Goal: Transaction & Acquisition: Purchase product/service

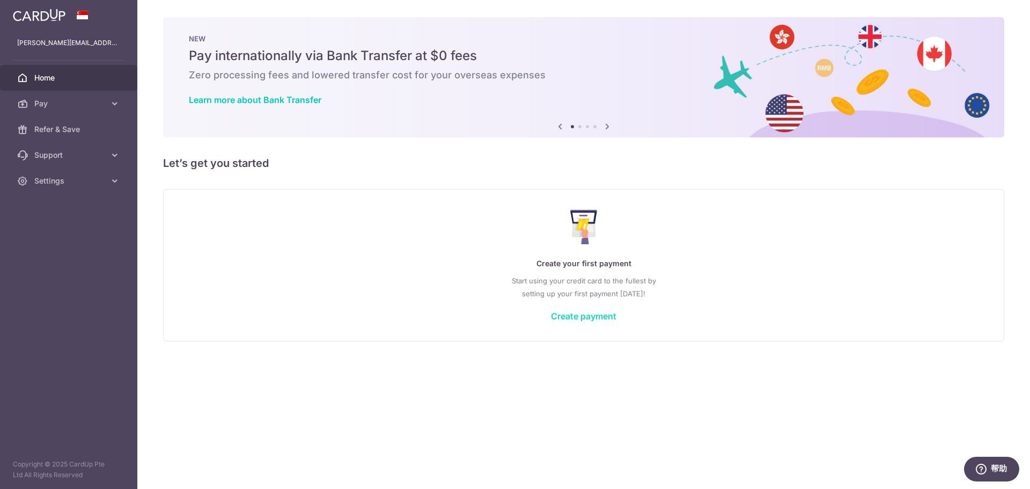
click at [568, 318] on link "Create payment" at bounding box center [583, 316] width 65 height 11
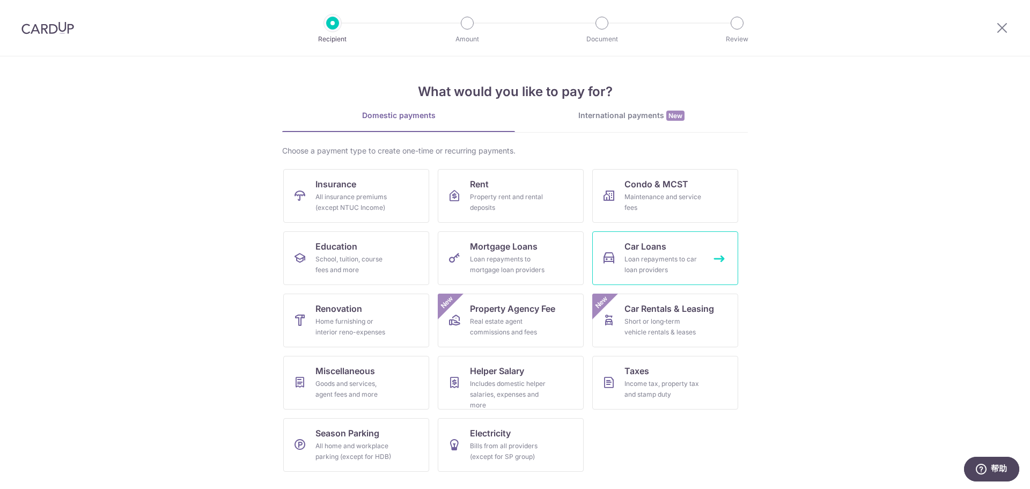
click at [660, 260] on div "Loan repayments to car loan providers" at bounding box center [663, 264] width 77 height 21
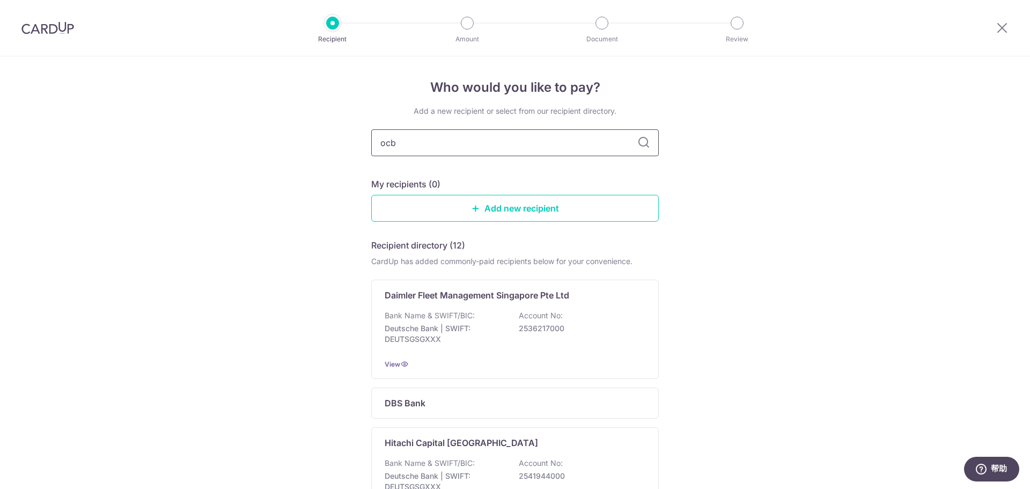
type input "ocbc"
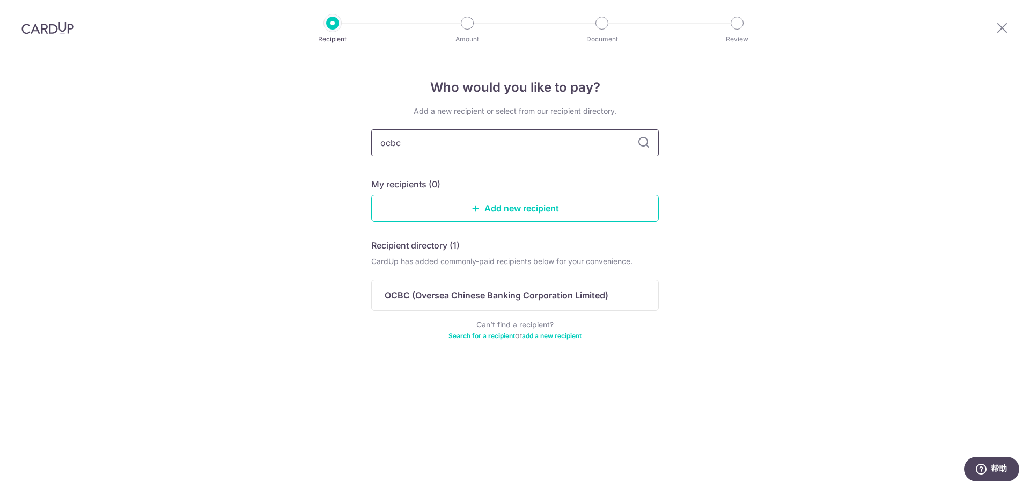
click at [621, 145] on input "ocbc" at bounding box center [515, 142] width 288 height 27
drag, startPoint x: 444, startPoint y: 143, endPoint x: 354, endPoint y: 145, distance: 90.1
click at [354, 145] on div "Who would you like to pay? Add a new recipient or select from our recipient dir…" at bounding box center [515, 272] width 1030 height 432
click at [498, 212] on link "Add new recipient" at bounding box center [515, 208] width 288 height 27
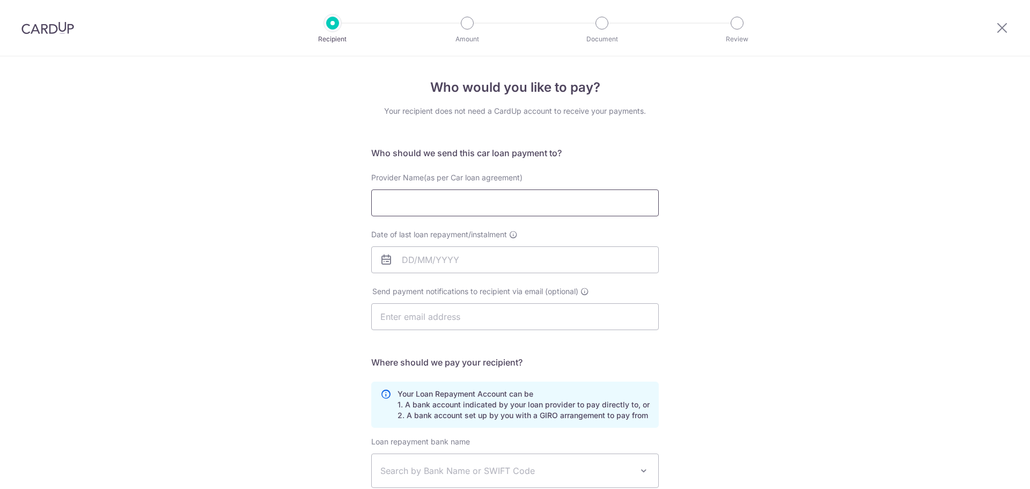
click at [471, 195] on input "Provider Name(as per Car loan agreement)" at bounding box center [515, 202] width 288 height 27
type input "OCBC CAR FINANCING"
click at [449, 260] on input "Date of last loan repayment/instalment" at bounding box center [515, 259] width 288 height 27
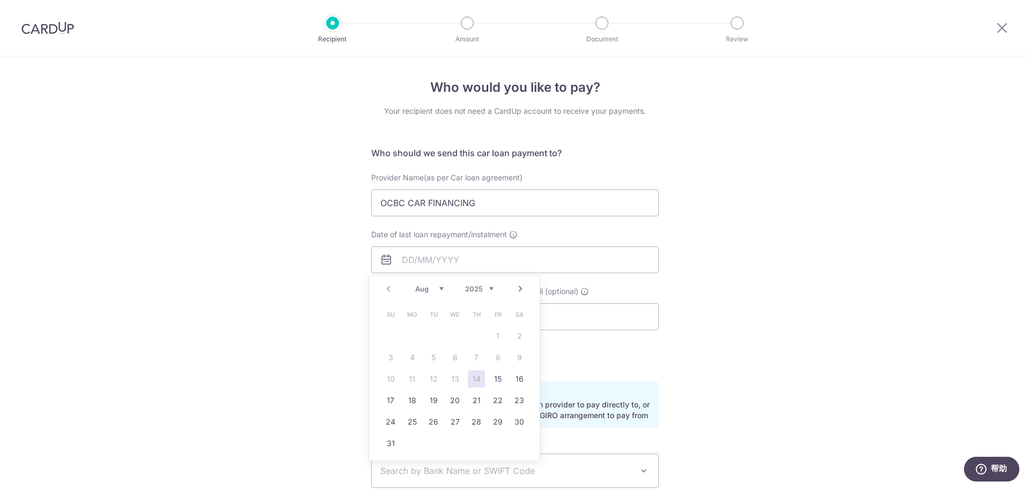
click at [491, 288] on select "2025 2026 2027 2028 2029 2030 2031 2032 2033 2034 2035" at bounding box center [479, 288] width 28 height 9
click at [442, 289] on select "Jan Feb Mar Apr May Jun Jul Aug Sep Oct Nov Dec" at bounding box center [429, 288] width 28 height 9
click at [483, 401] on link "26" at bounding box center [476, 400] width 17 height 17
type input "26/12/2030"
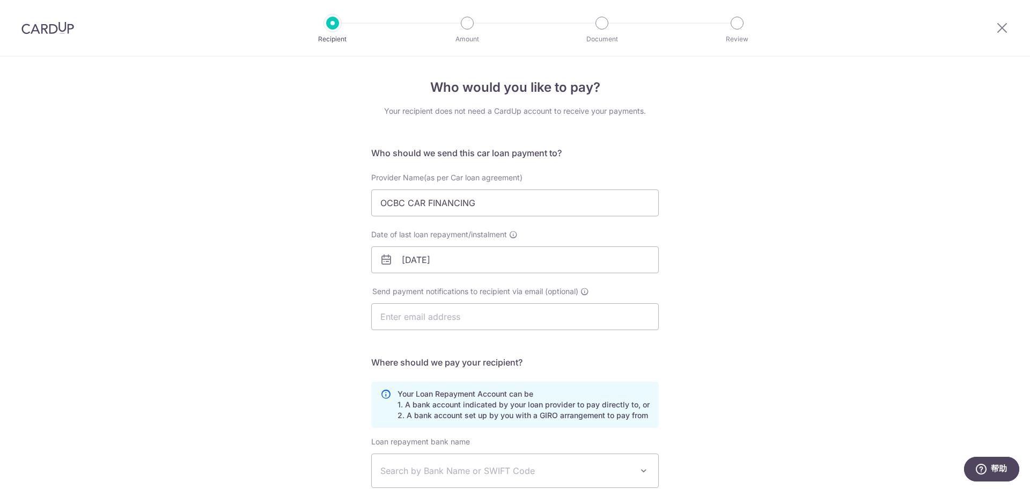
click at [778, 311] on div "Who would you like to pay? Your recipient does not need a CardUp account to rec…" at bounding box center [515, 350] width 1030 height 589
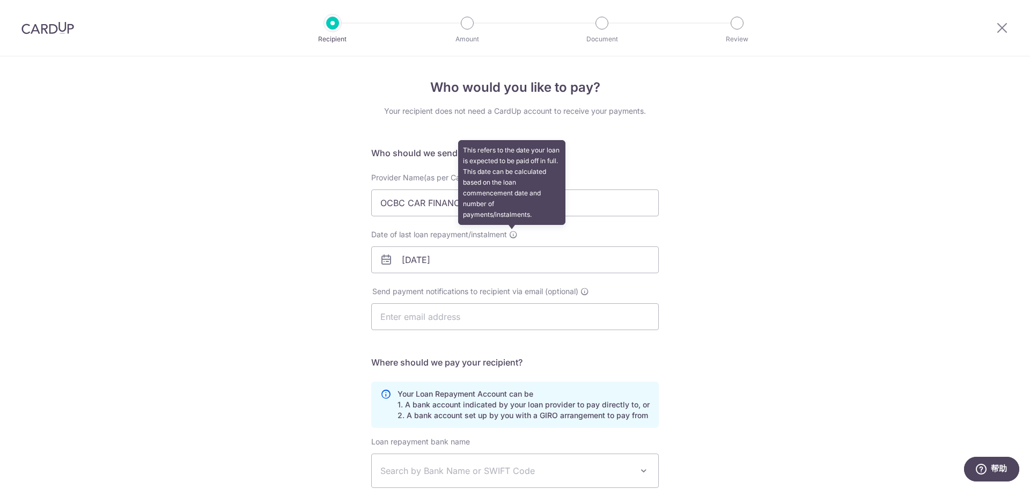
click at [512, 236] on icon at bounding box center [513, 234] width 9 height 9
click at [512, 246] on input "26/12/2030" at bounding box center [515, 259] width 288 height 27
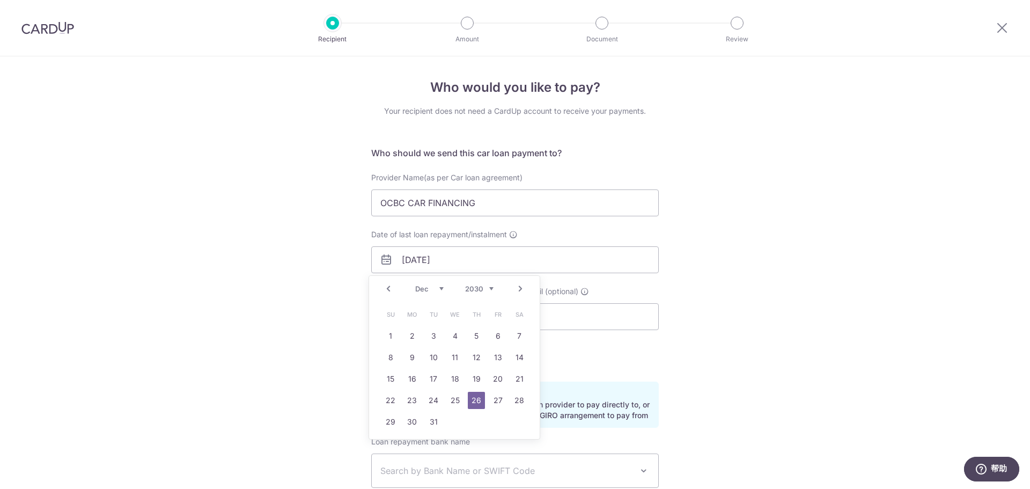
click at [734, 271] on div "Who would you like to pay? Your recipient does not need a CardUp account to rec…" at bounding box center [515, 350] width 1030 height 589
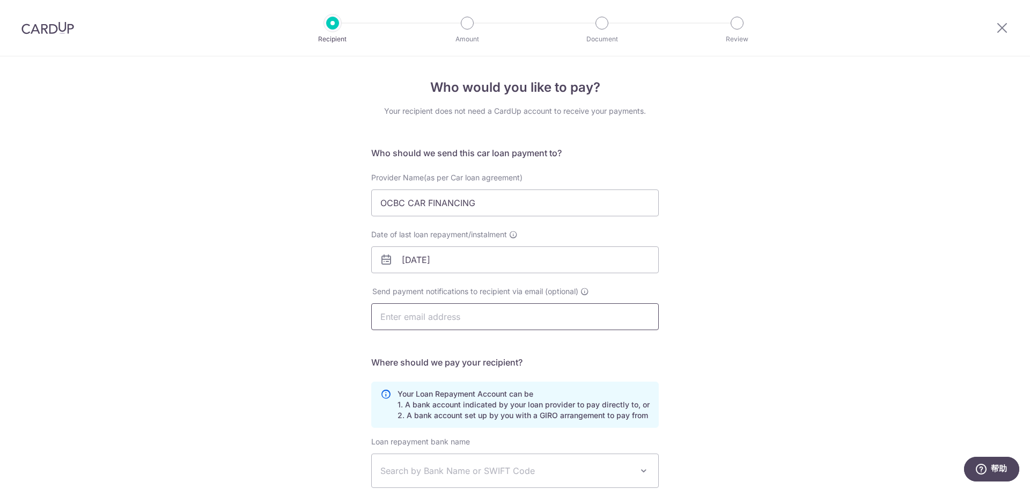
click at [451, 317] on input "text" at bounding box center [515, 316] width 288 height 27
type input "evelyn.du@gmail.com"
type input "Evelyn Du Rui"
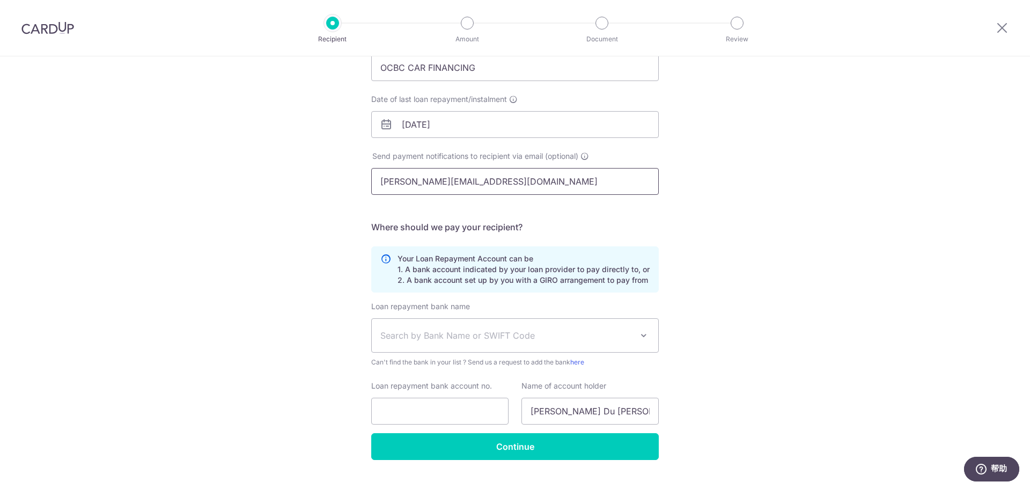
scroll to position [157, 0]
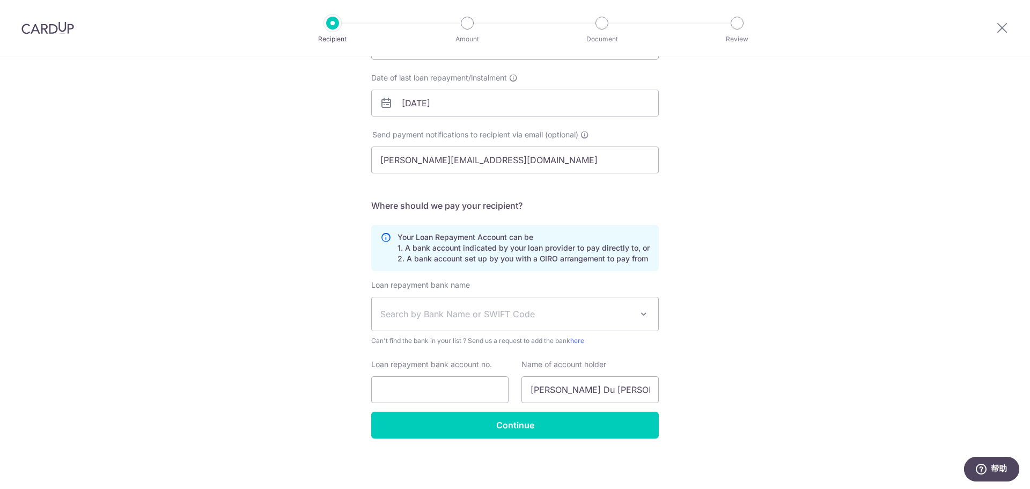
click at [446, 310] on span "Search by Bank Name or SWIFT Code" at bounding box center [506, 313] width 252 height 13
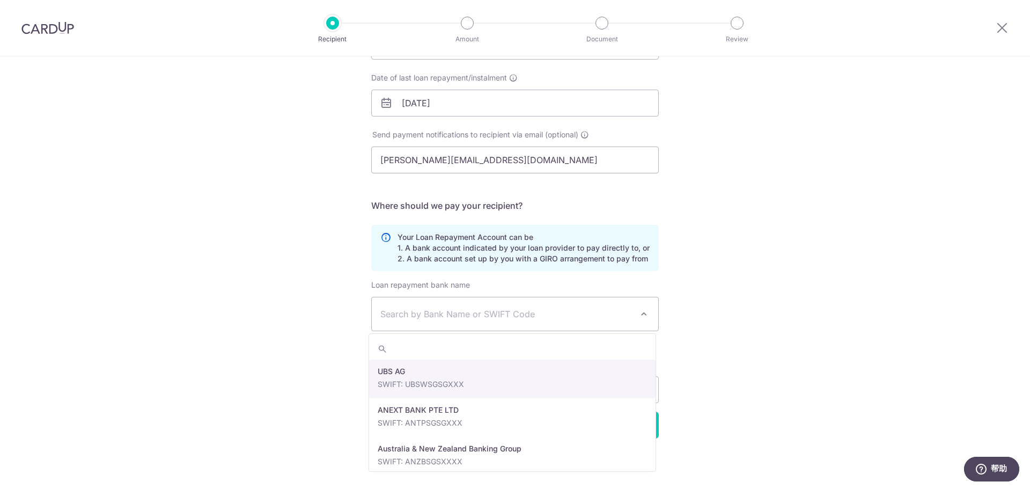
click at [446, 310] on span "Search by Bank Name or SWIFT Code" at bounding box center [506, 313] width 252 height 13
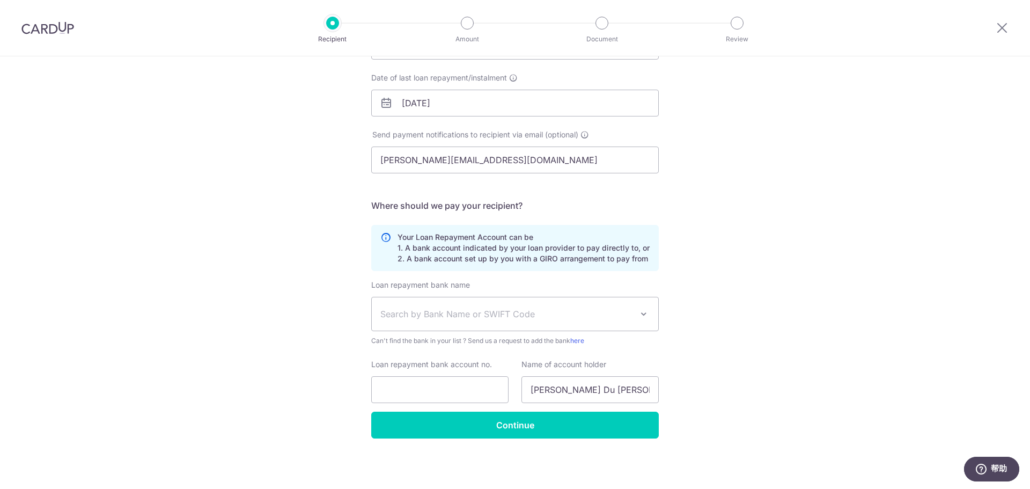
click at [446, 310] on span "Search by Bank Name or SWIFT Code" at bounding box center [506, 313] width 252 height 13
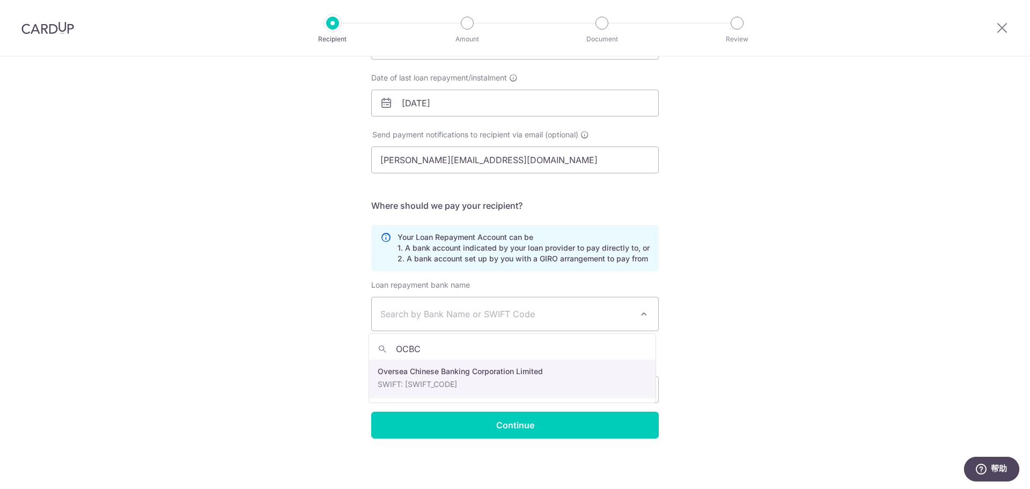
type input "OCBC"
select select "12"
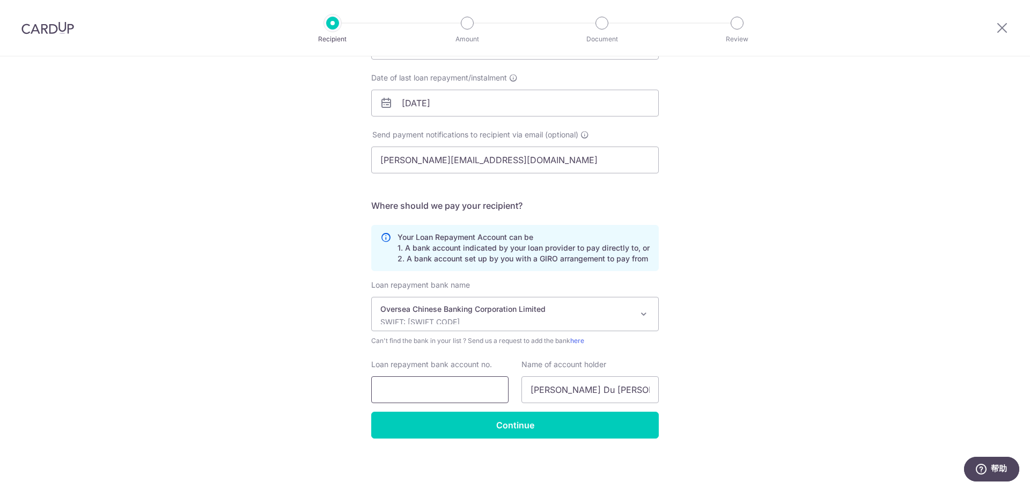
click at [440, 387] on input "Loan repayment bank account no." at bounding box center [439, 389] width 137 height 27
type input "511306177001"
drag, startPoint x: 559, startPoint y: 392, endPoint x: 494, endPoint y: 395, distance: 65.0
click at [494, 395] on div "Loan repayment bank account no. 511306177001 Name of account holder Evelyn Du R…" at bounding box center [515, 381] width 300 height 44
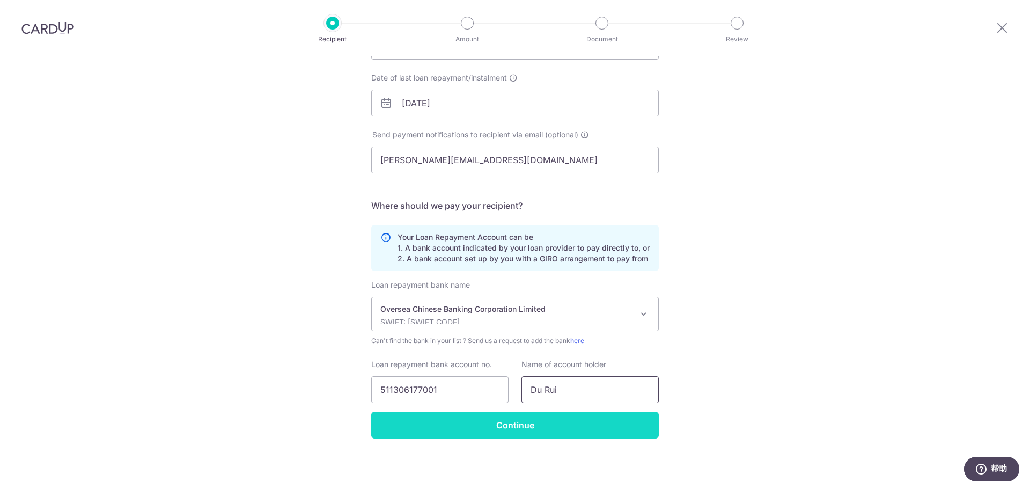
type input "Du Rui"
click at [511, 424] on input "Continue" at bounding box center [515, 425] width 288 height 27
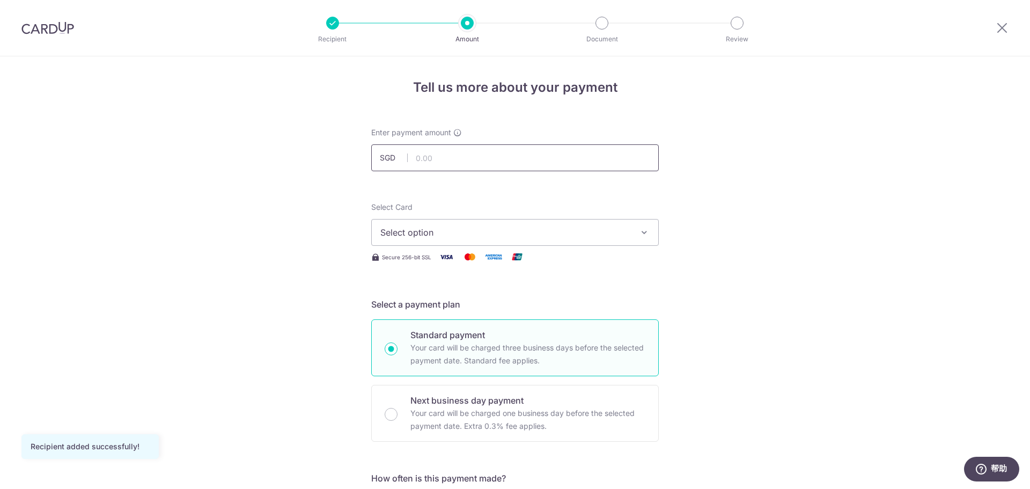
click at [434, 159] on input "text" at bounding box center [515, 157] width 288 height 27
type input "3,259.95"
click at [438, 233] on span "Select option" at bounding box center [505, 232] width 250 height 13
click at [439, 233] on span "Select option" at bounding box center [505, 232] width 250 height 13
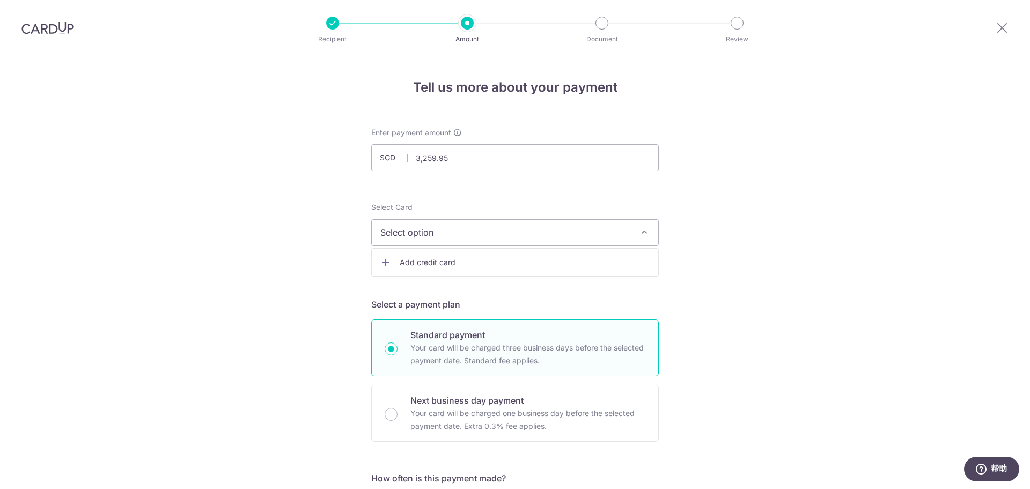
click at [424, 266] on span "Add credit card" at bounding box center [525, 262] width 250 height 11
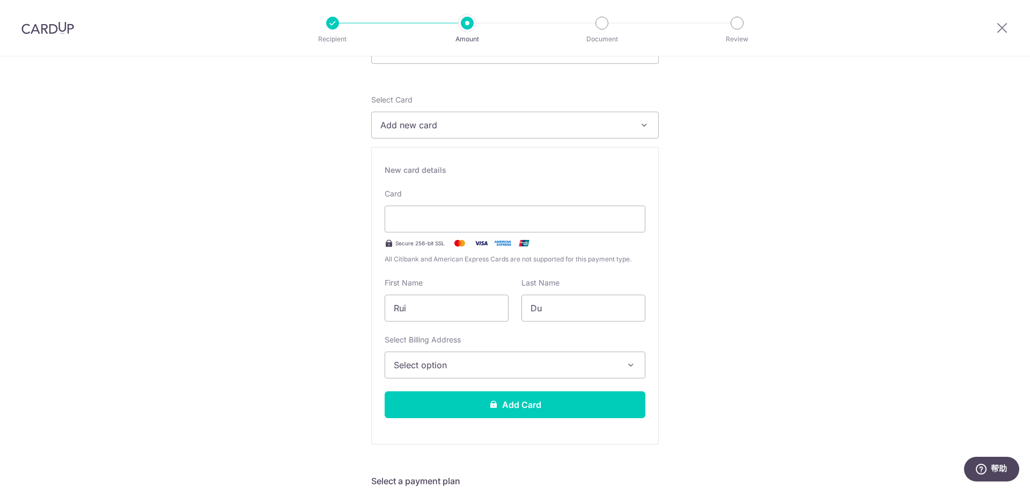
scroll to position [161, 0]
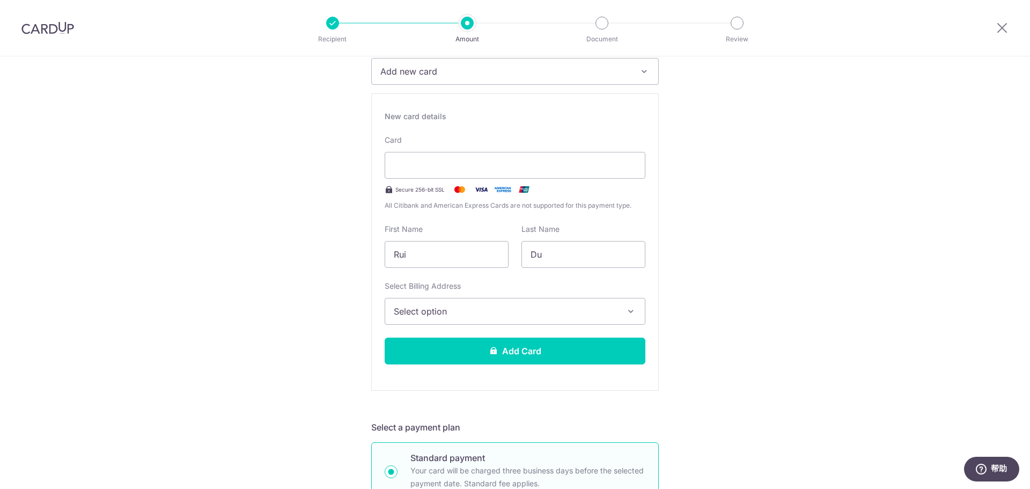
click at [606, 313] on span "Select option" at bounding box center [505, 311] width 223 height 13
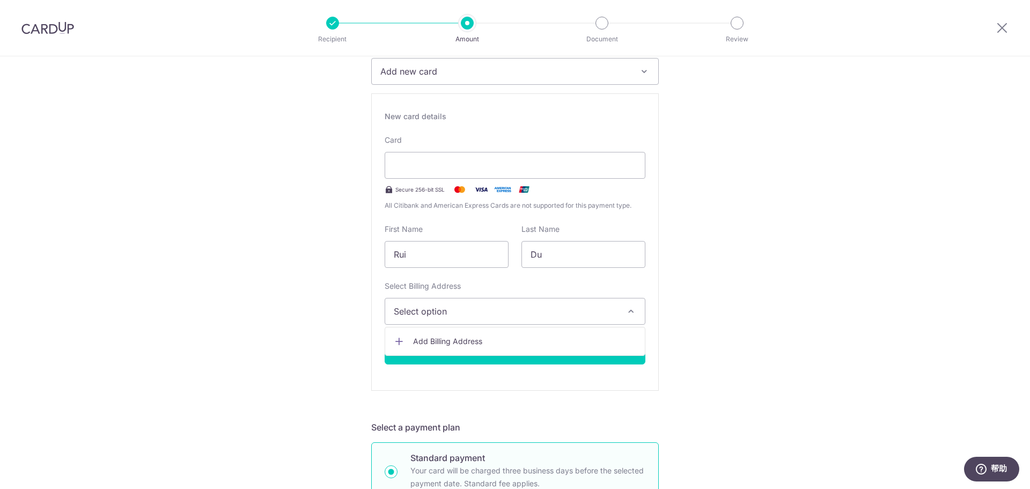
click at [455, 314] on span "Select option" at bounding box center [505, 311] width 223 height 13
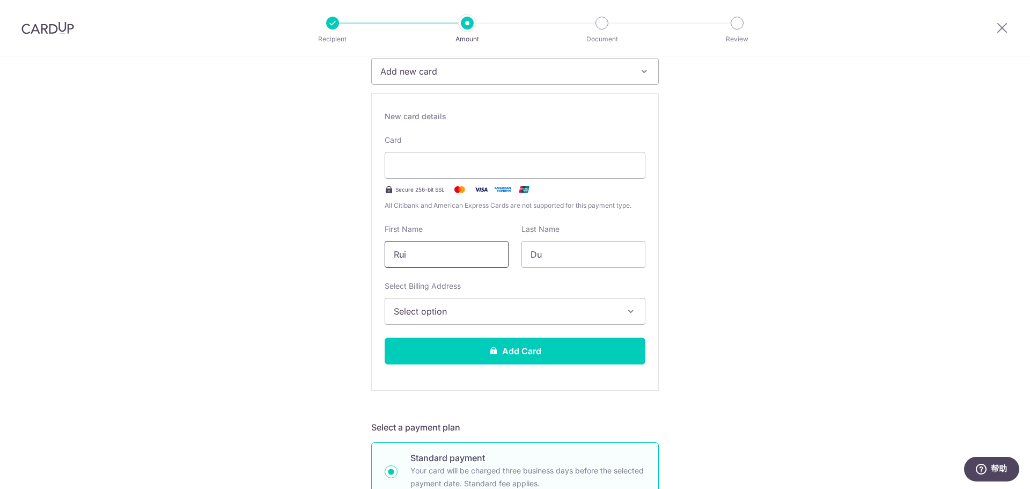
drag, startPoint x: 413, startPoint y: 257, endPoint x: 371, endPoint y: 258, distance: 41.3
click at [371, 258] on div "New card details Card Secure 256-bit SSL All Citibank and American Express Card…" at bounding box center [515, 241] width 288 height 297
type input "EVELYN"
drag, startPoint x: 544, startPoint y: 254, endPoint x: 481, endPoint y: 273, distance: 66.2
click at [481, 273] on div "New card details Card Secure 256-bit SSL All Citibank and American Express Card…" at bounding box center [515, 241] width 288 height 297
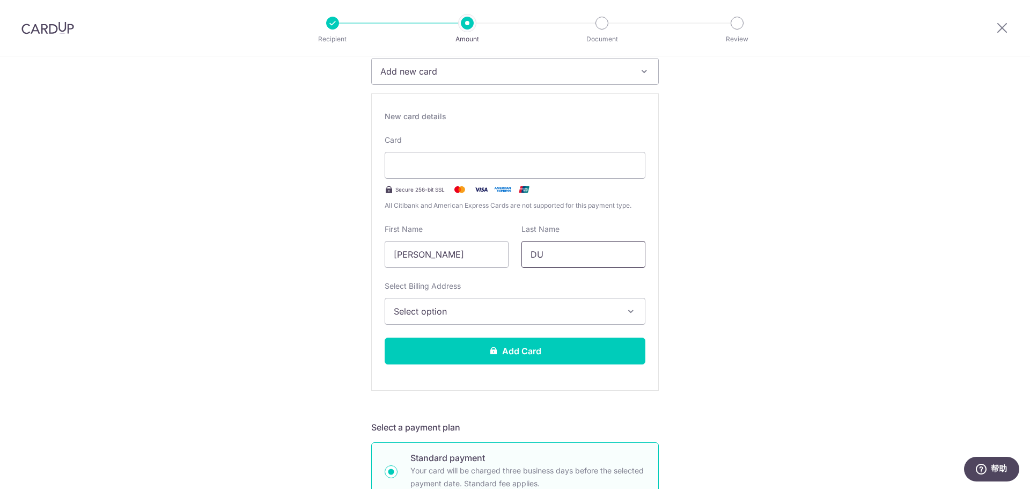
type input "DU"
click at [463, 304] on button "Select option" at bounding box center [515, 311] width 261 height 27
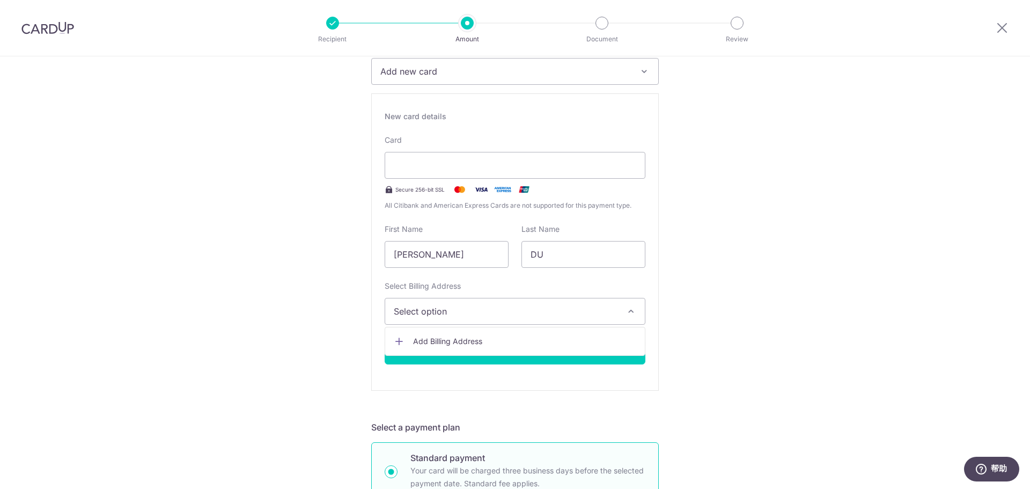
click at [439, 344] on span "Add Billing Address" at bounding box center [524, 341] width 223 height 11
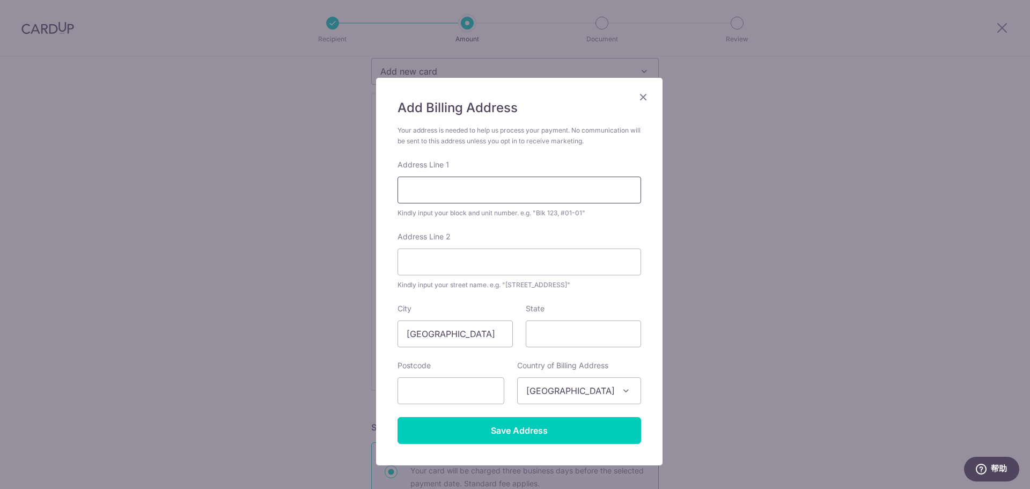
click at [435, 195] on input "Address Line 1" at bounding box center [520, 190] width 244 height 27
type input "84 Dakota Crescent #17-28"
type input "South East"
type input "399948"
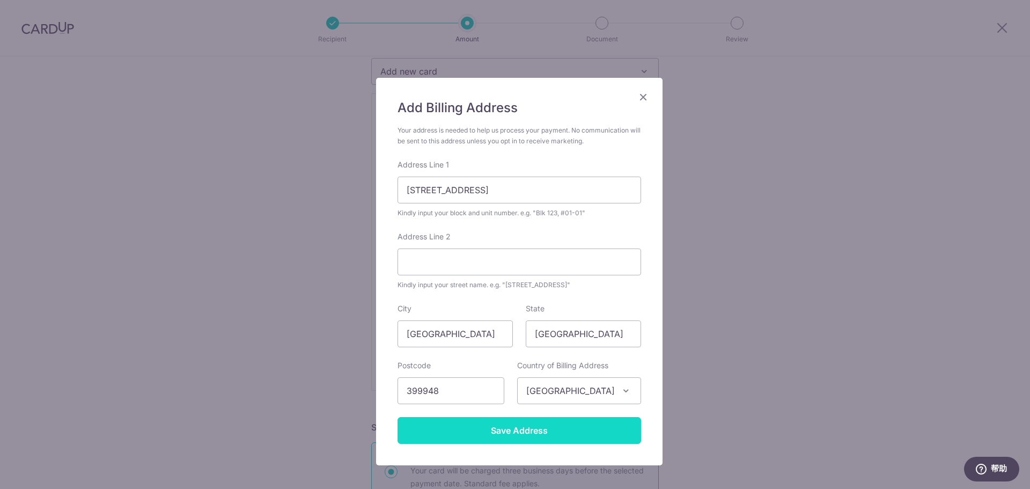
click at [476, 439] on input "Save Address" at bounding box center [520, 430] width 244 height 27
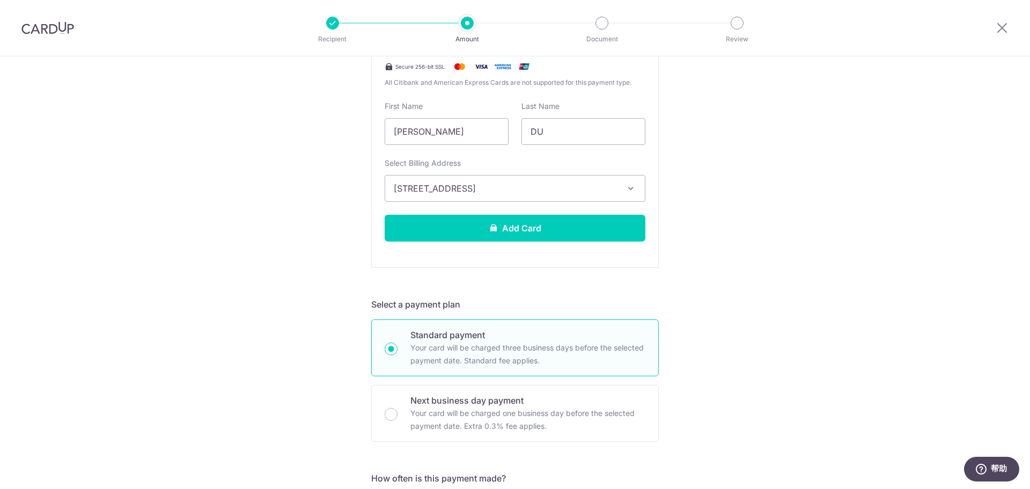
scroll to position [268, 0]
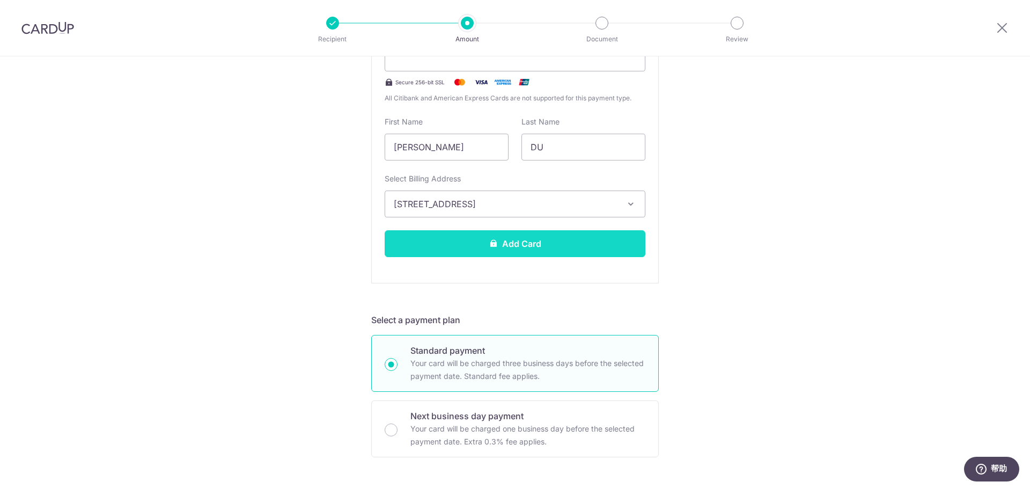
click at [505, 245] on button "Add Card" at bounding box center [515, 243] width 261 height 27
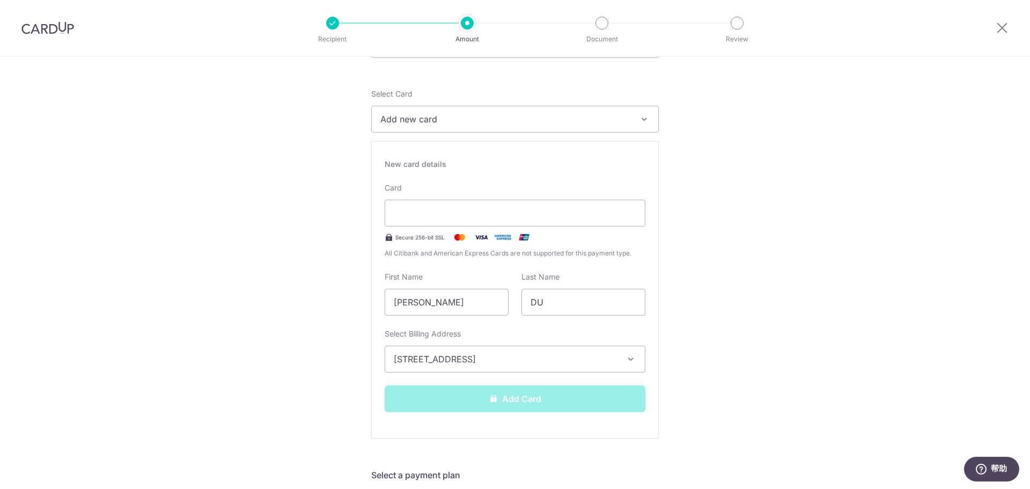
scroll to position [107, 0]
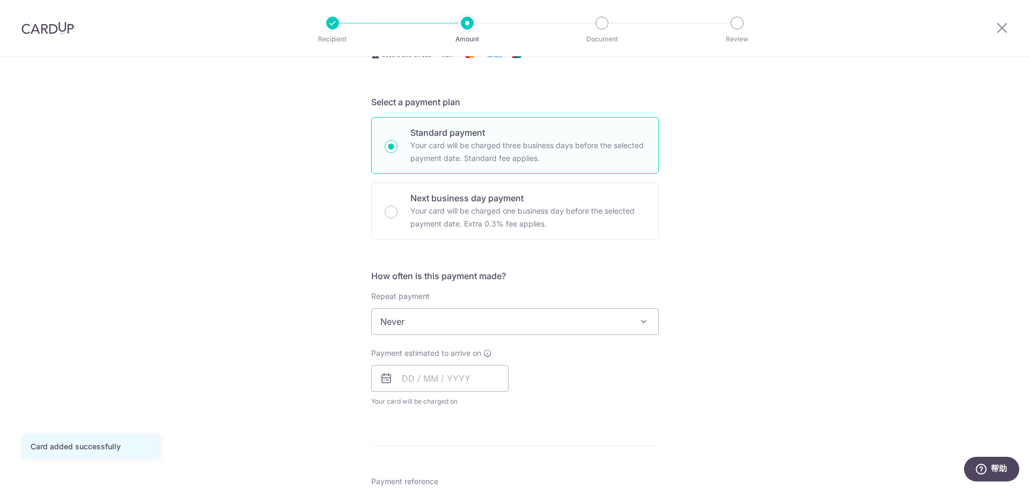
scroll to position [215, 0]
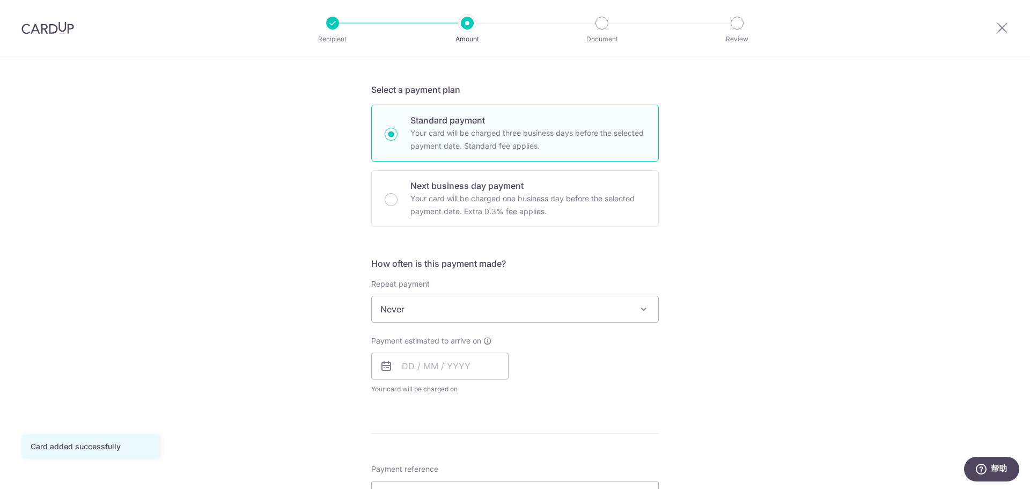
click at [576, 309] on span "Never" at bounding box center [515, 309] width 286 height 26
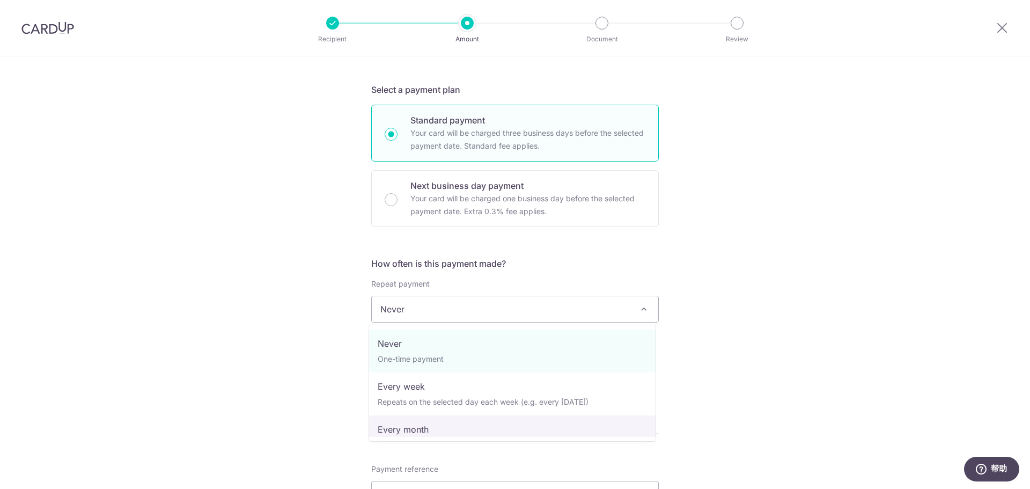
select select "3"
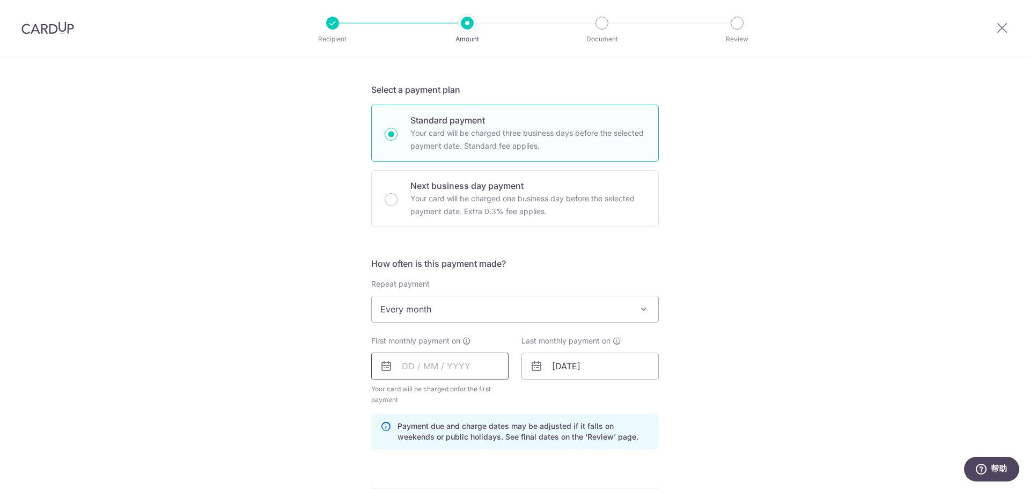
click at [427, 367] on input "text" at bounding box center [439, 365] width 137 height 27
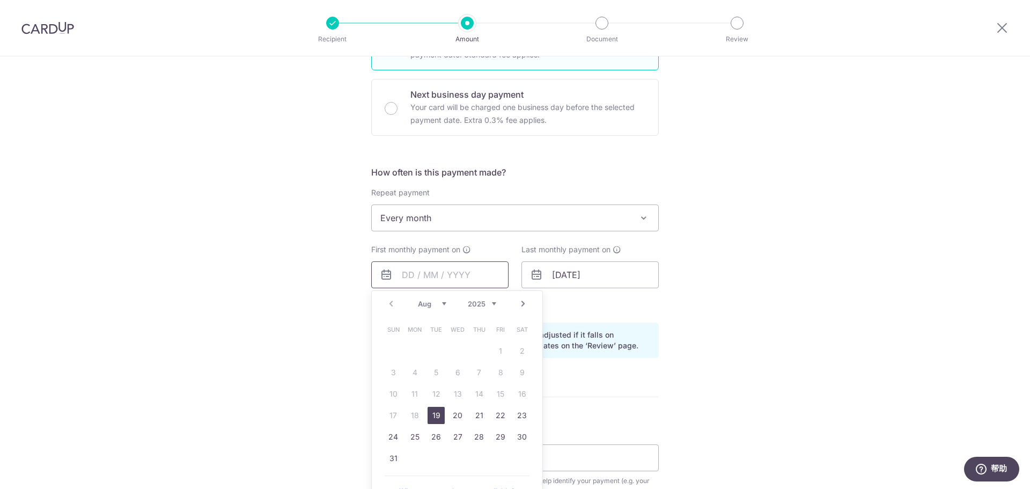
scroll to position [322, 0]
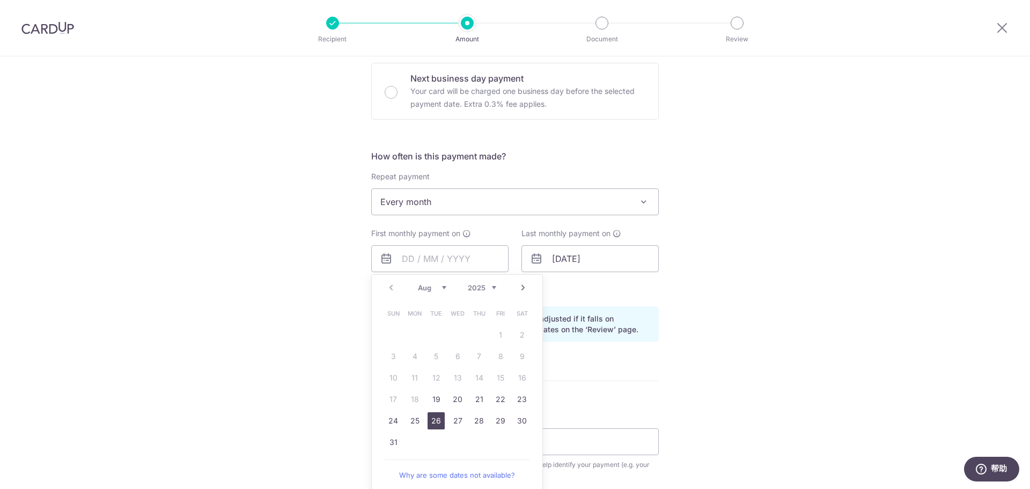
click at [430, 420] on link "26" at bounding box center [436, 420] width 17 height 17
type input "26/08/2025"
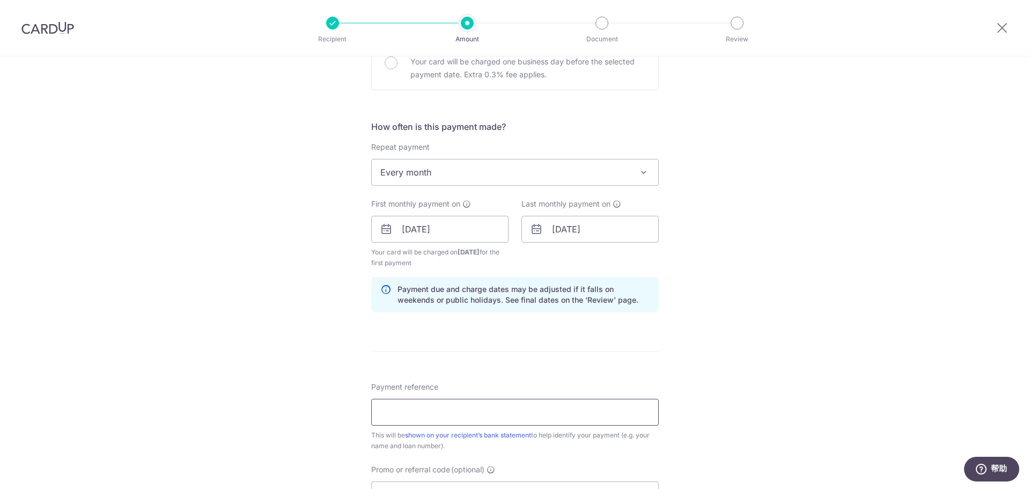
scroll to position [376, 0]
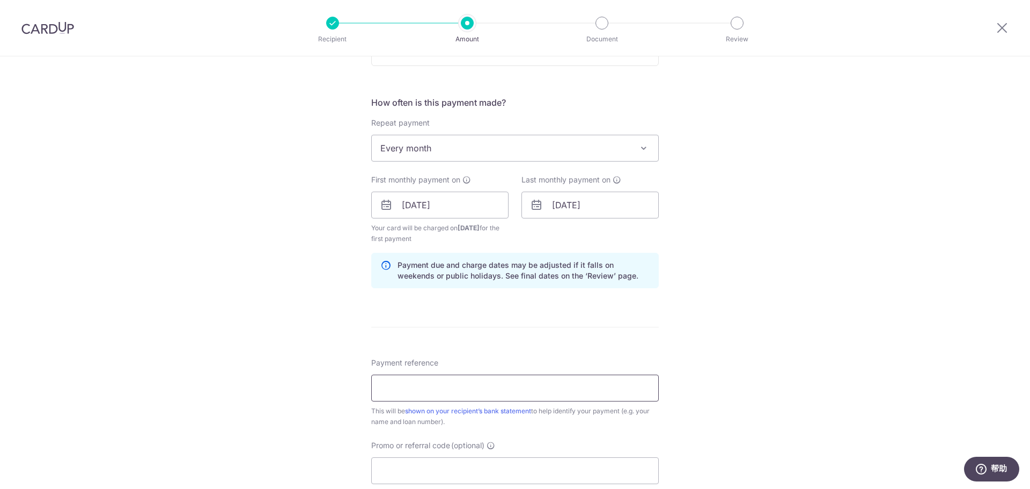
click at [456, 393] on input "Payment reference" at bounding box center [515, 387] width 288 height 27
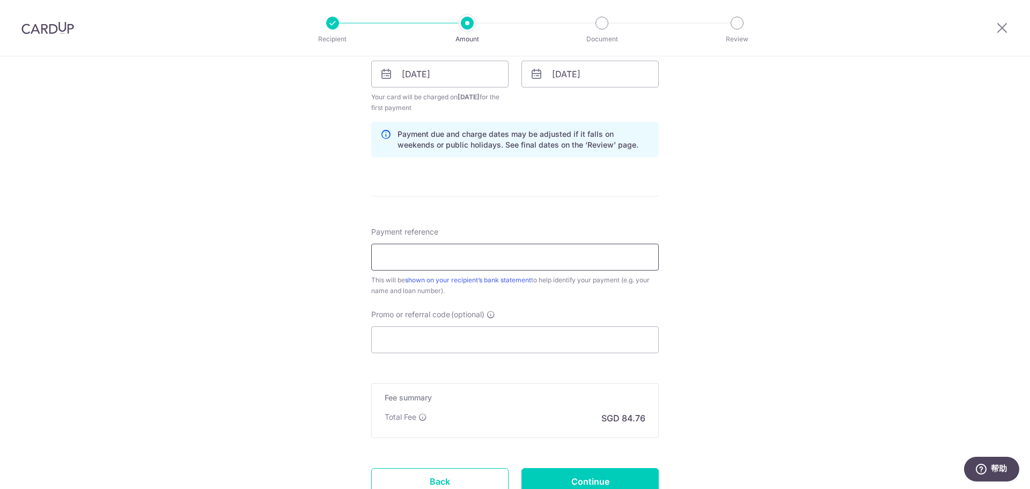
scroll to position [483, 0]
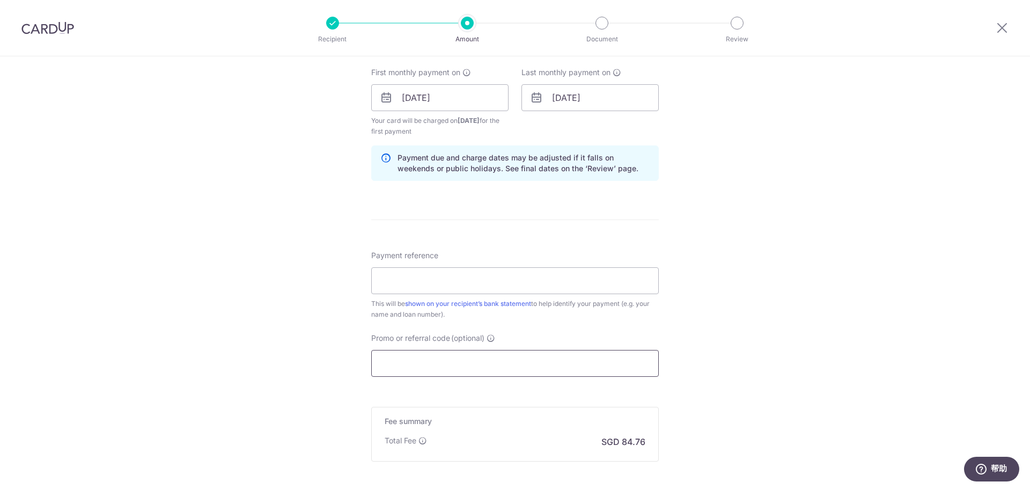
click at [453, 362] on input "Promo or referral code (optional)" at bounding box center [515, 363] width 288 height 27
click at [448, 361] on input "Promo or referral code (optional)" at bounding box center [515, 363] width 288 height 27
paste input "3HOME25R"
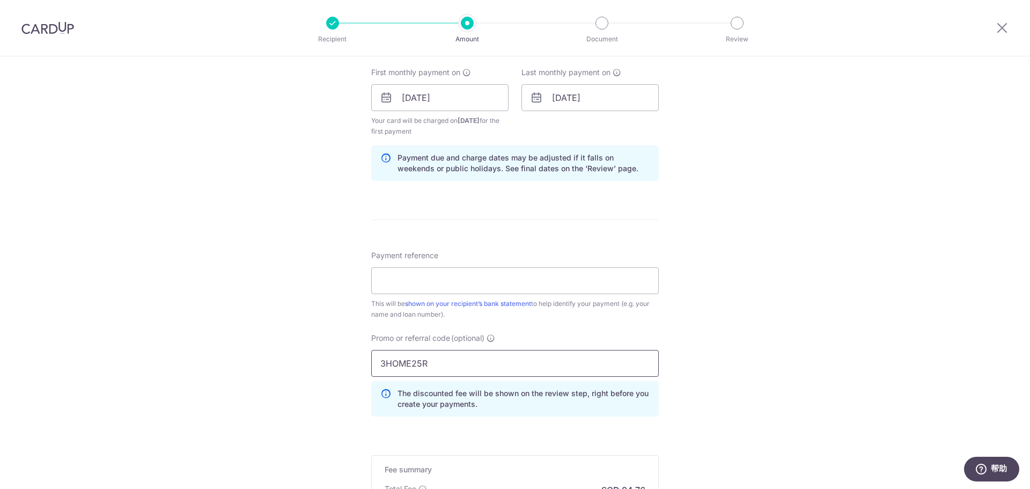
type input "3HOME25R"
click at [723, 350] on div "Tell us more about your payment Enter payment amount SGD 3,259.95 3259.95 Card …" at bounding box center [515, 110] width 1030 height 1074
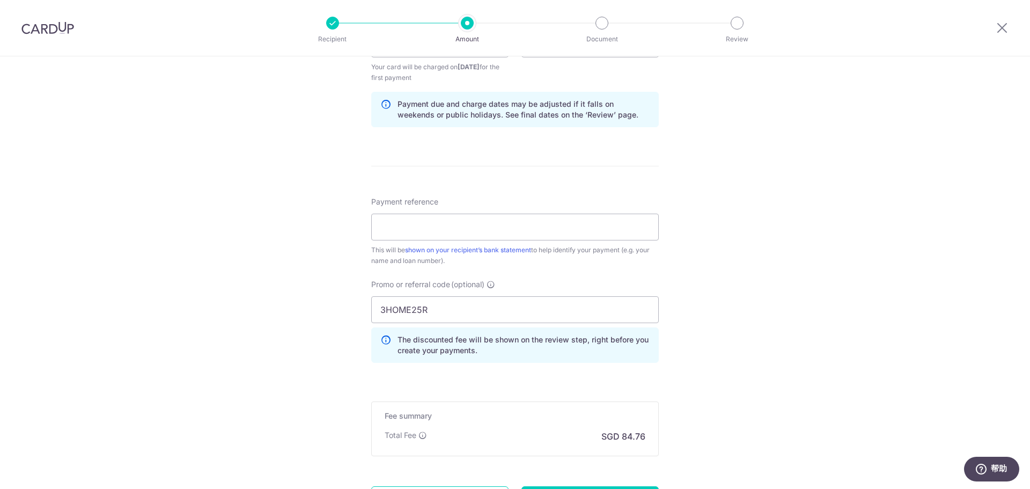
scroll to position [590, 0]
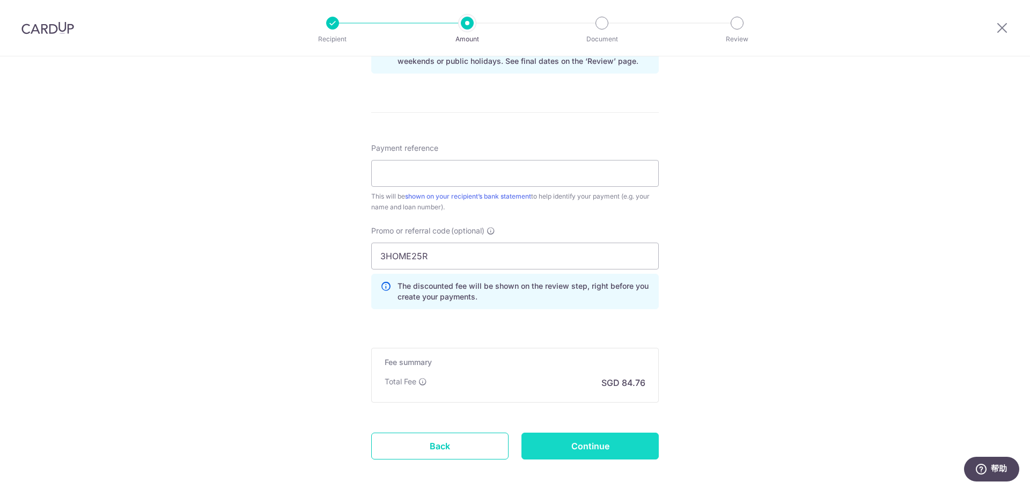
click at [631, 449] on input "Continue" at bounding box center [589, 445] width 137 height 27
type input "Create Schedule"
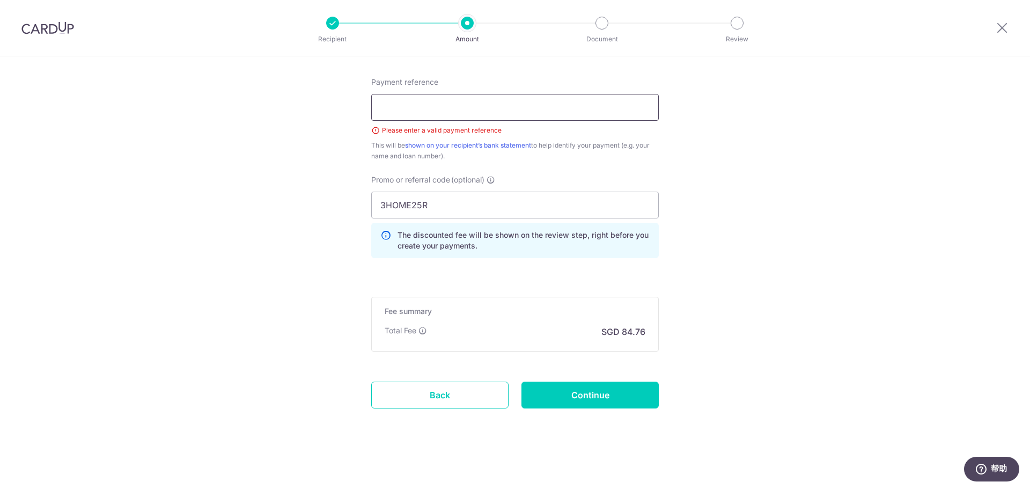
click at [496, 105] on input "Payment reference" at bounding box center [515, 107] width 288 height 27
type input "Cardup carloan"
click at [578, 387] on input "Continue" at bounding box center [589, 394] width 137 height 27
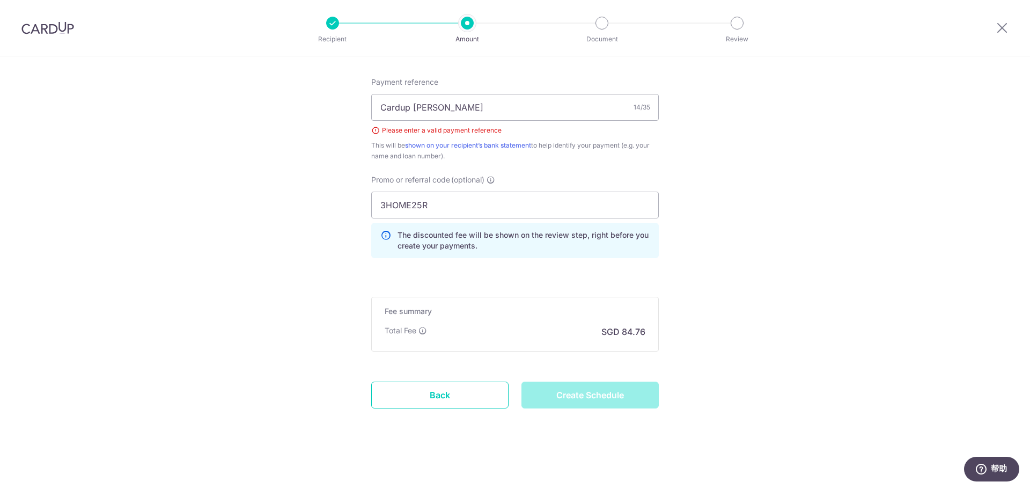
type input "Create Schedule"
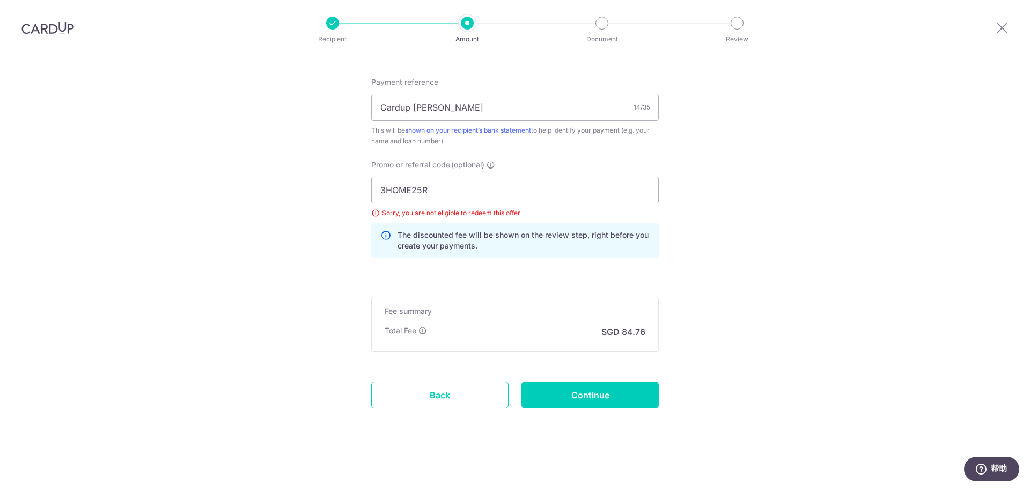
scroll to position [548, 0]
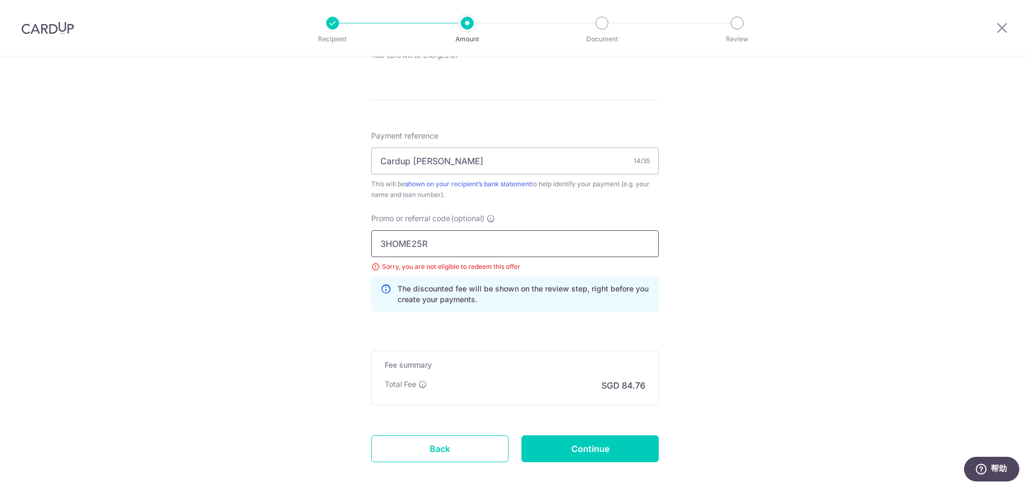
click at [428, 244] on input "3HOME25R" at bounding box center [515, 243] width 288 height 27
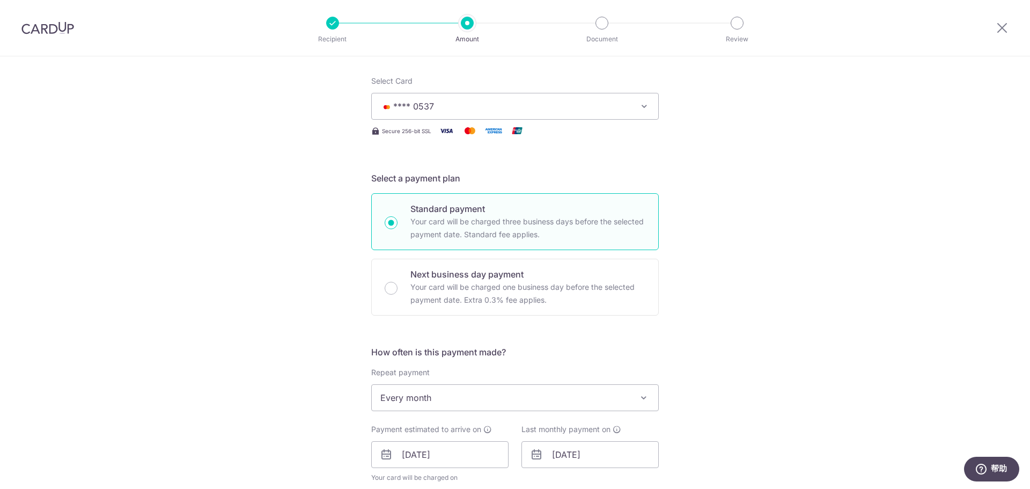
scroll to position [0, 0]
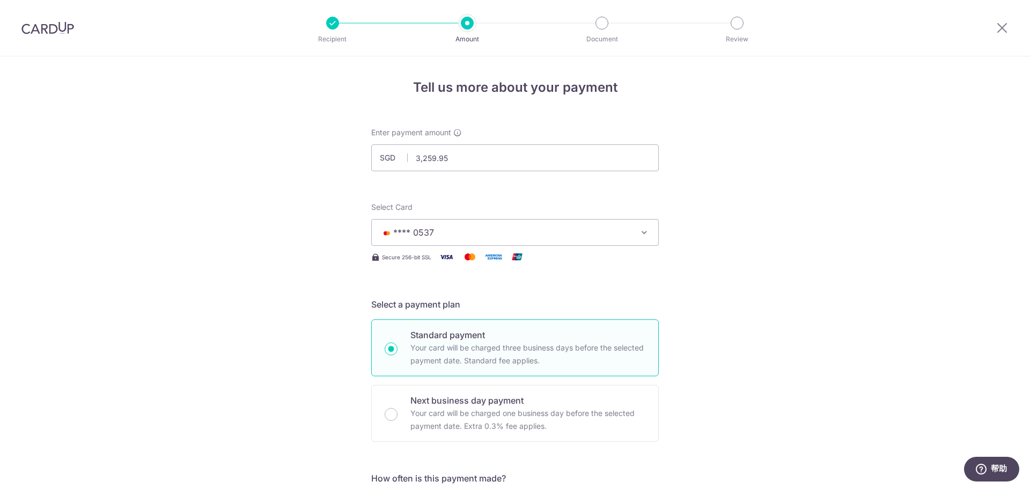
click at [645, 232] on icon "button" at bounding box center [644, 232] width 11 height 11
click at [387, 261] on icon at bounding box center [385, 262] width 11 height 11
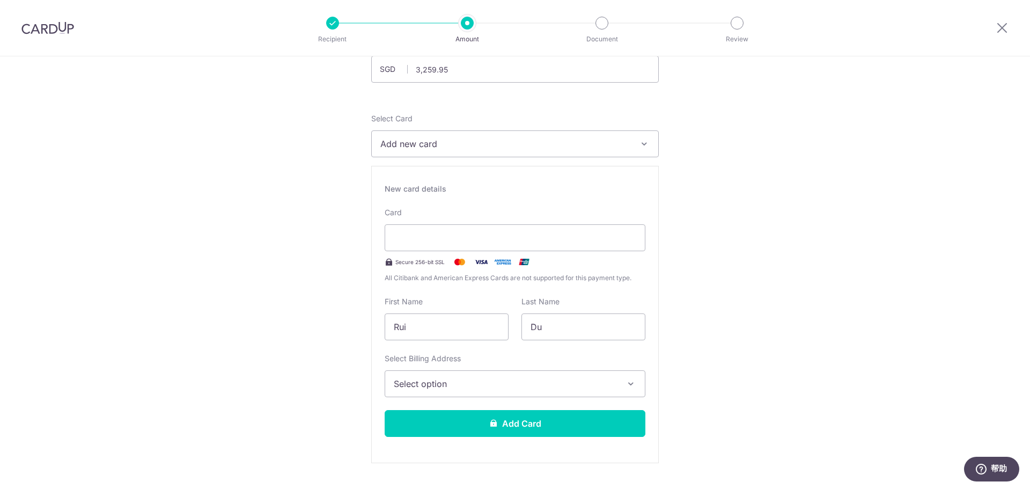
scroll to position [107, 0]
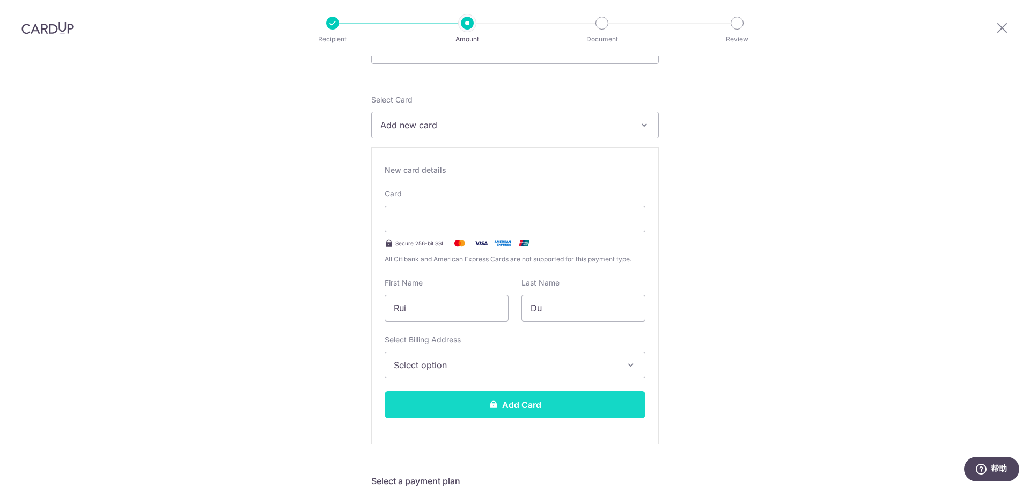
click at [521, 400] on button "Add Card" at bounding box center [515, 404] width 261 height 27
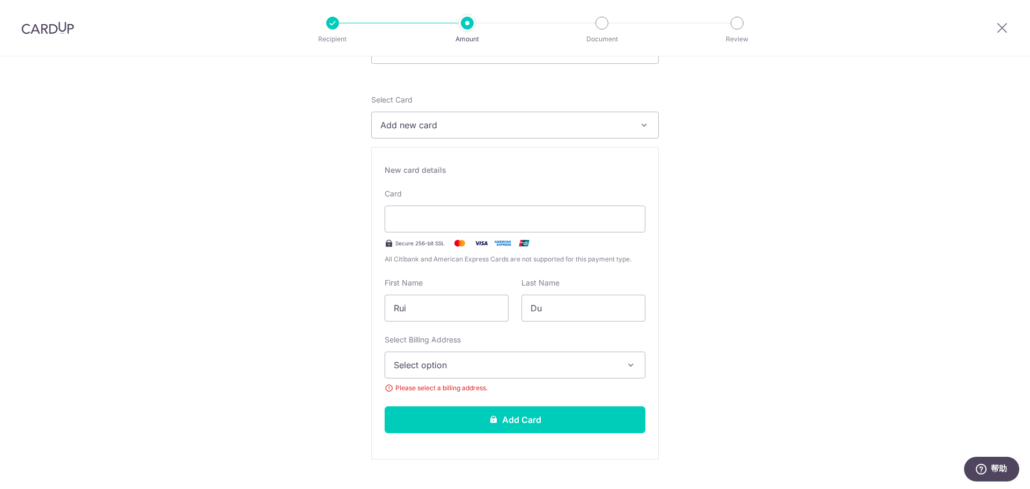
click at [529, 366] on span "Select option" at bounding box center [505, 364] width 223 height 13
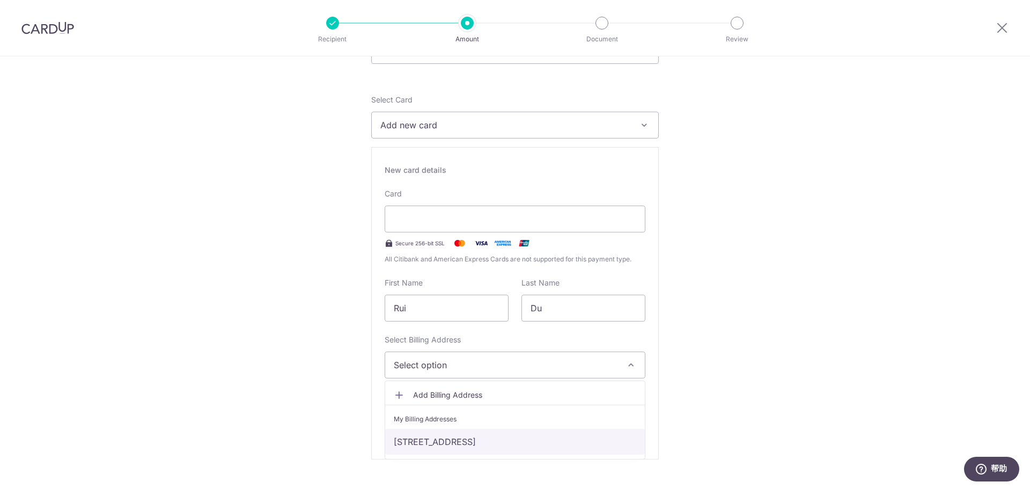
click at [454, 439] on link "[STREET_ADDRESS]" at bounding box center [515, 442] width 260 height 26
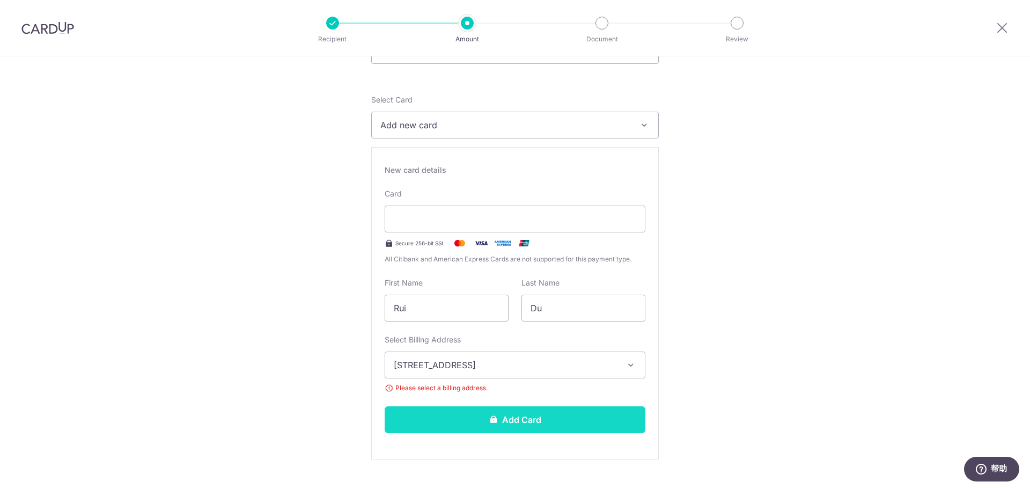
click at [496, 423] on button "Add Card" at bounding box center [515, 419] width 261 height 27
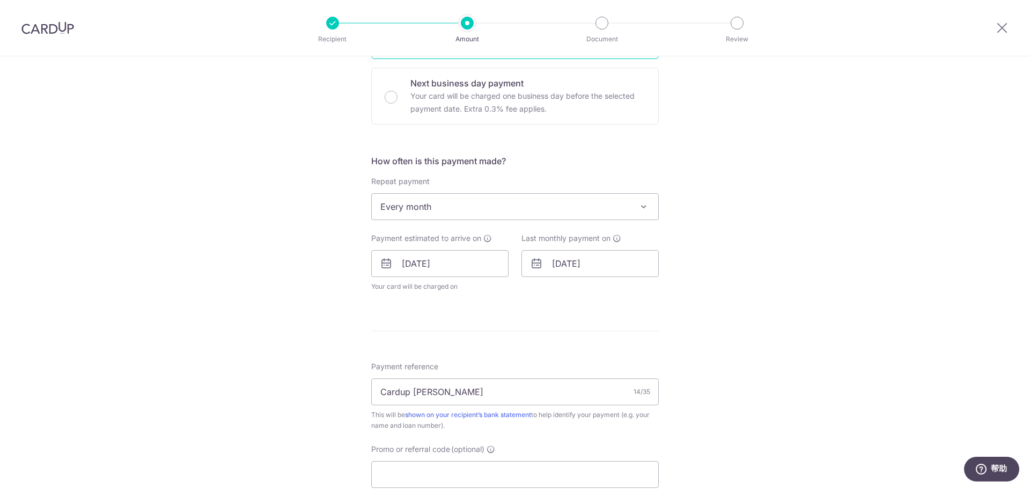
scroll to position [429, 0]
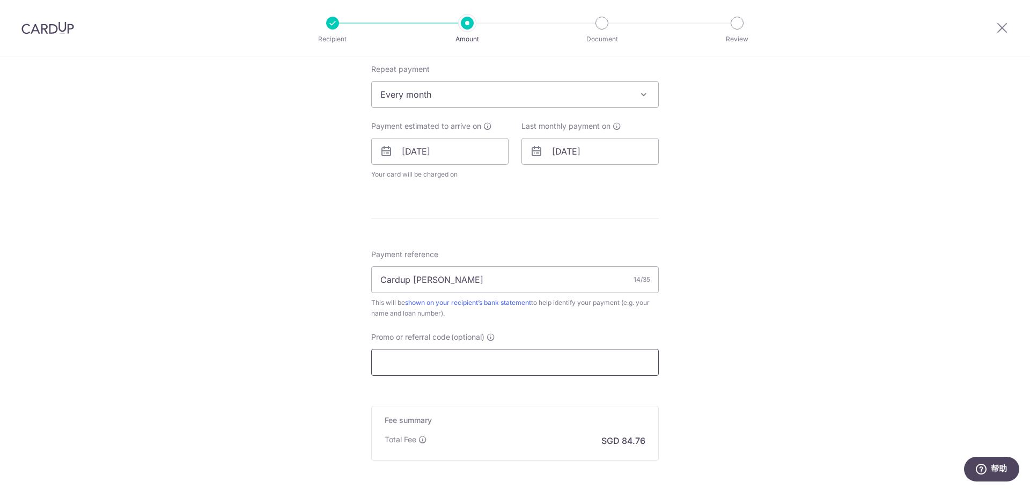
click at [512, 363] on input "Promo or referral code (optional)" at bounding box center [515, 362] width 288 height 27
paste input "REC185"
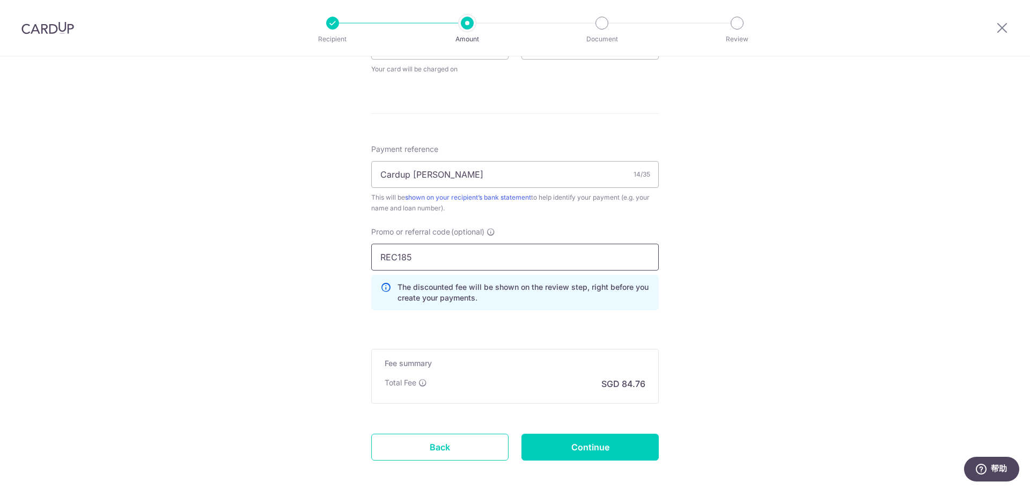
scroll to position [537, 0]
drag, startPoint x: 418, startPoint y: 261, endPoint x: 354, endPoint y: 268, distance: 64.2
click at [354, 268] on div "Tell us more about your payment Enter payment amount SGD 3,259.95 3259.95 Card …" at bounding box center [515, 29] width 1030 height 1019
paste input "3HOME25R"
type input "3HOME25R"
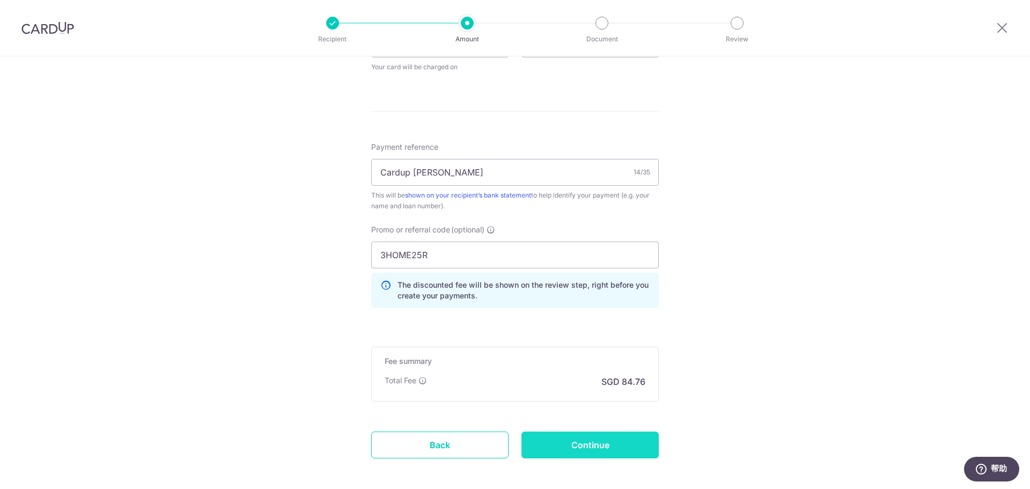
click at [564, 445] on input "Continue" at bounding box center [589, 444] width 137 height 27
type input "Update Schedule"
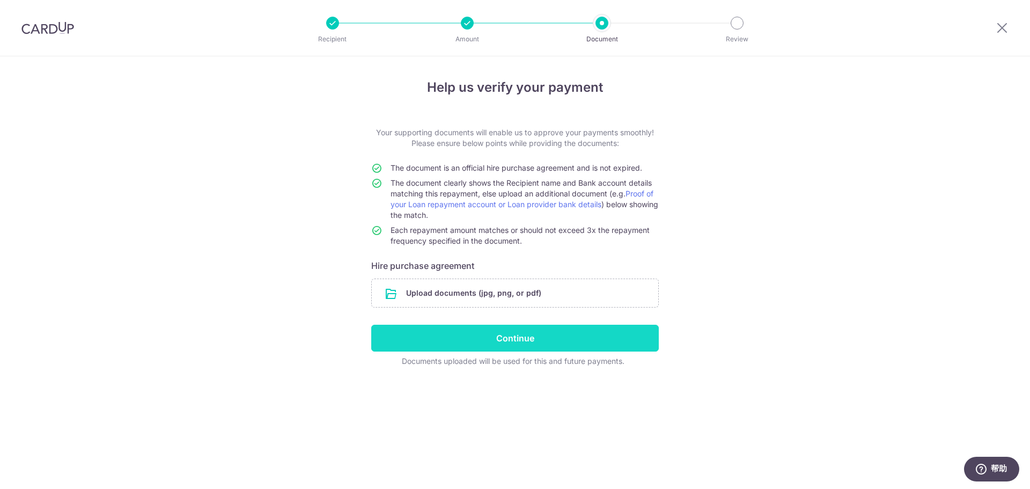
click at [510, 342] on input "Continue" at bounding box center [515, 338] width 288 height 27
